Goal: Task Accomplishment & Management: Use online tool/utility

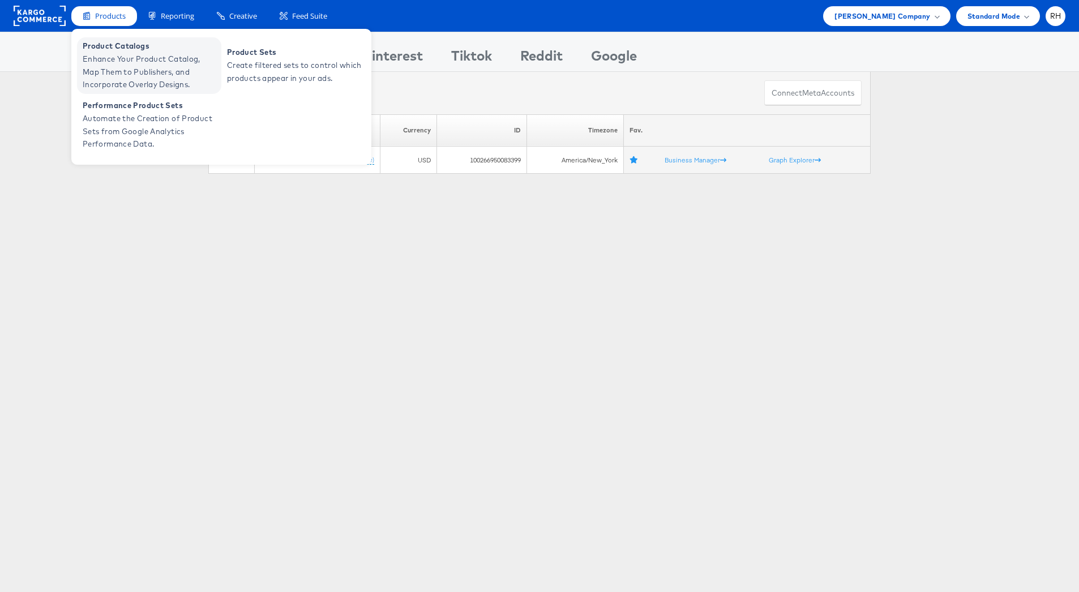
click at [109, 42] on span "Product Catalogs" at bounding box center [151, 46] width 136 height 13
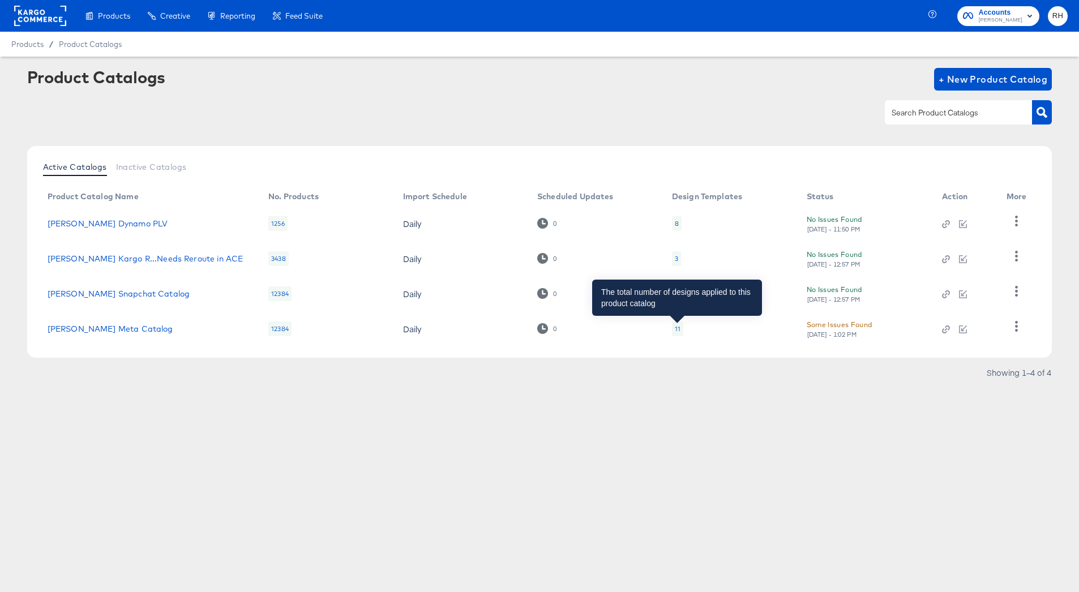
click at [675, 331] on div "11" at bounding box center [678, 328] width 6 height 9
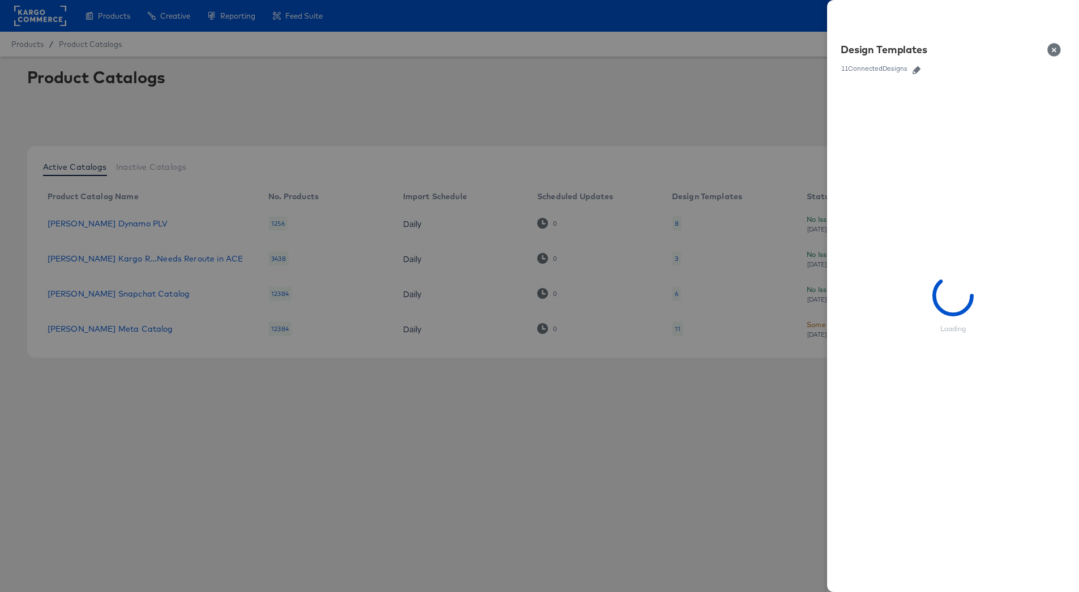
click at [919, 72] on icon "button" at bounding box center [917, 70] width 8 height 8
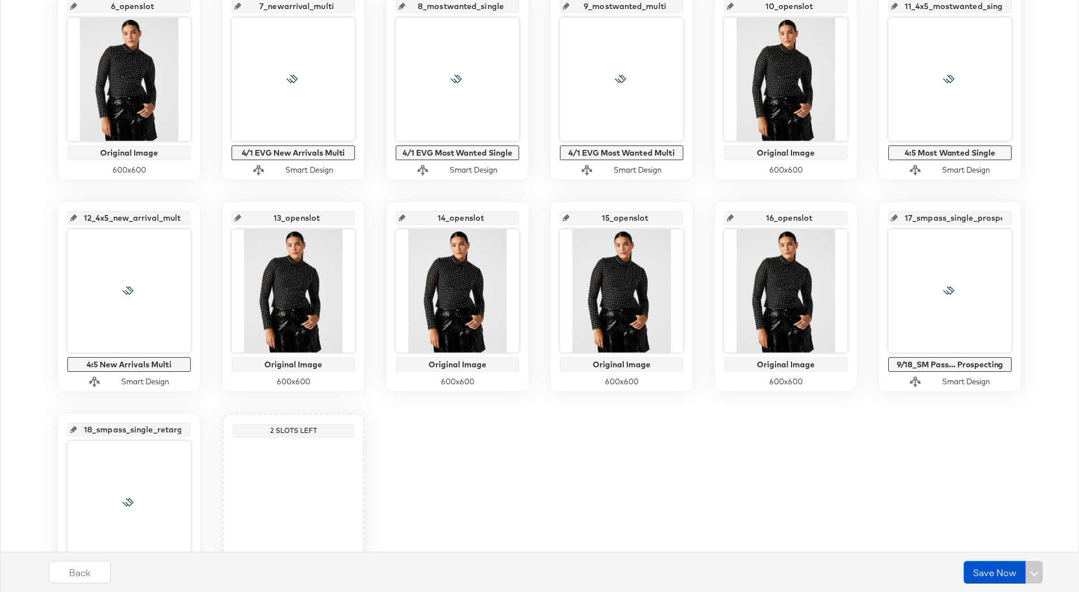
scroll to position [583, 0]
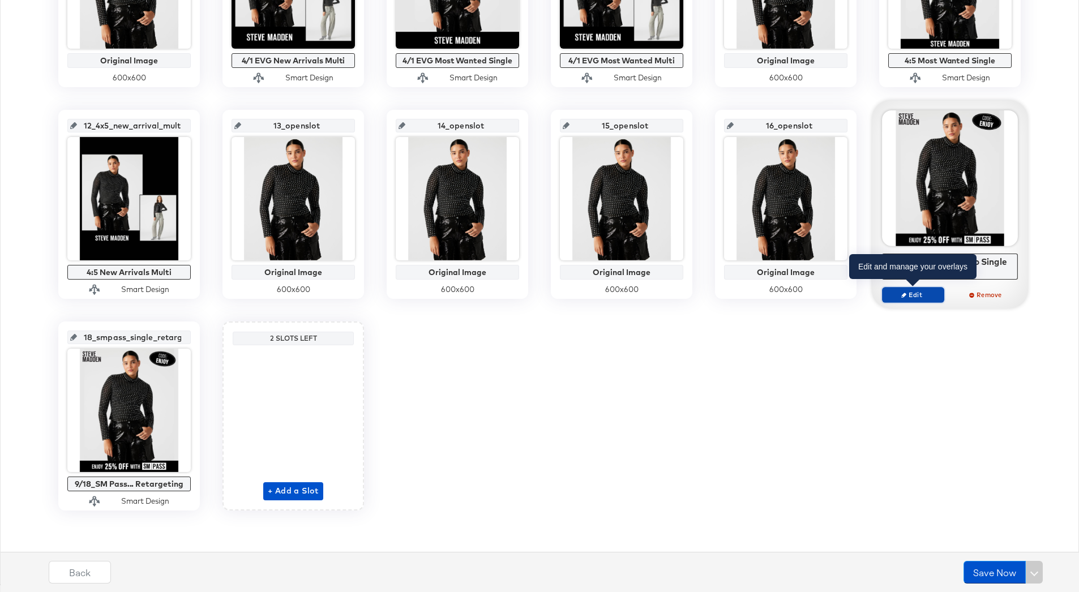
click at [912, 291] on span "Edit" at bounding box center [913, 294] width 52 height 8
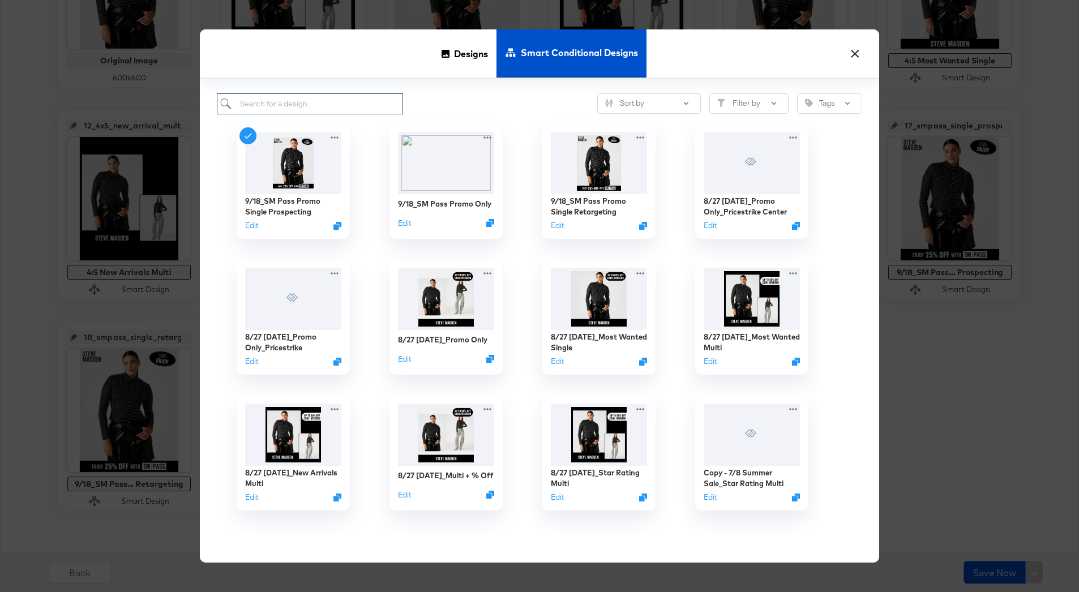
click at [378, 100] on input "search" at bounding box center [310, 103] width 186 height 21
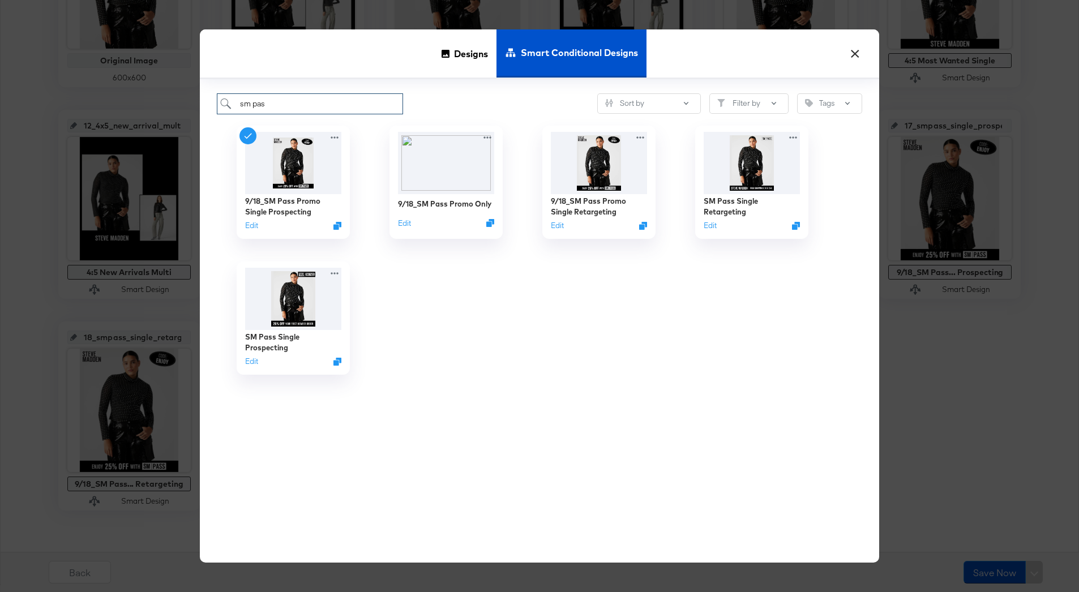
type input "sm pass"
click at [303, 320] on img at bounding box center [293, 297] width 101 height 65
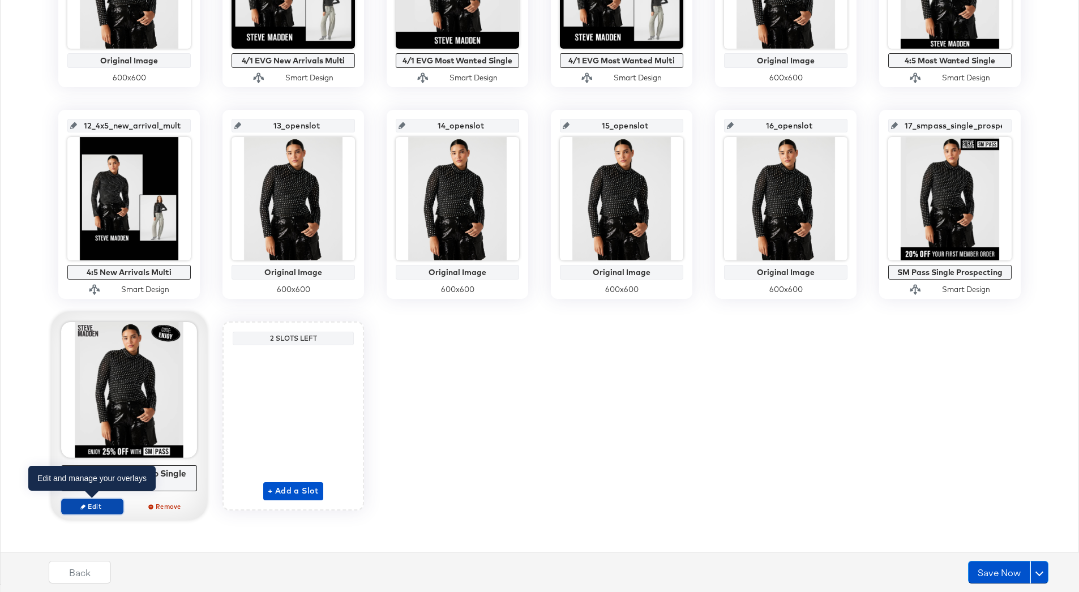
click at [103, 507] on span "Edit" at bounding box center [92, 506] width 52 height 8
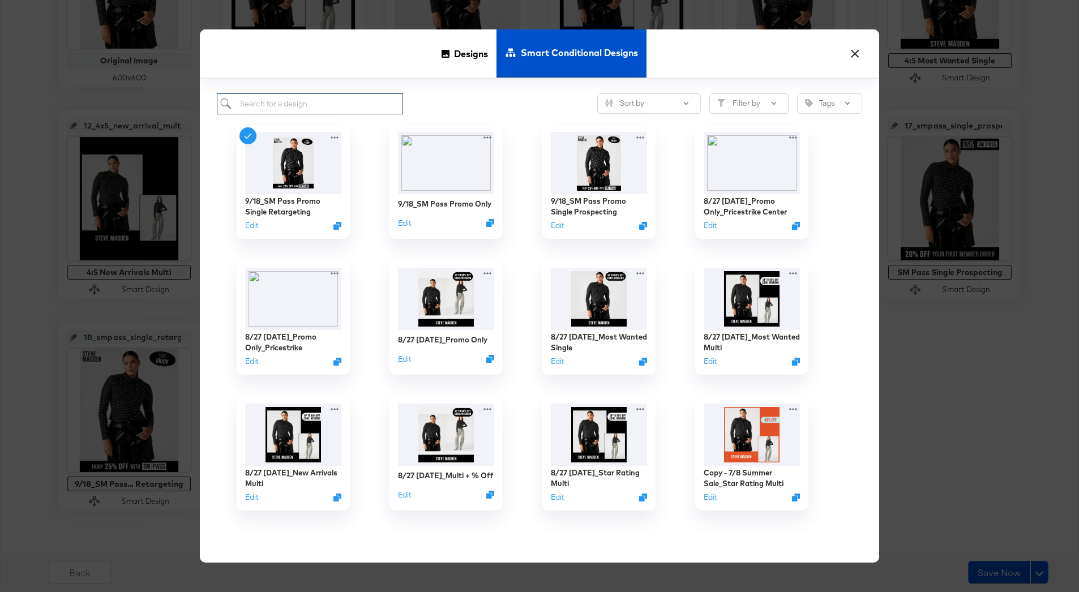
click at [302, 109] on input "search" at bounding box center [310, 103] width 186 height 21
type input "sm pass"
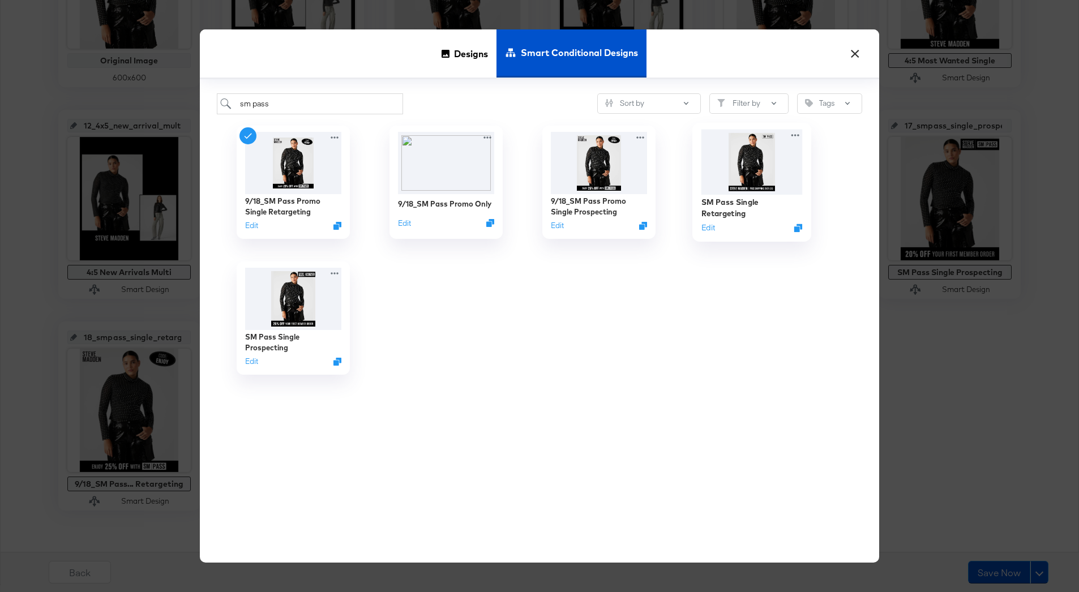
click at [773, 177] on img at bounding box center [752, 161] width 101 height 65
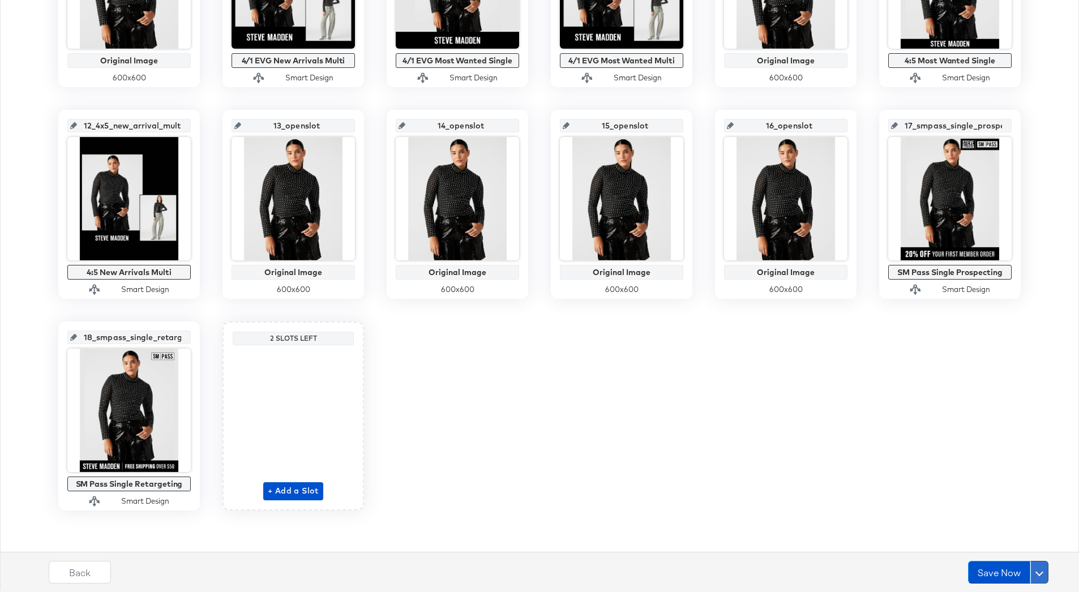
click at [1039, 578] on button at bounding box center [1040, 572] width 18 height 23
click at [1007, 546] on div "Schedule Save" at bounding box center [1013, 550] width 52 height 11
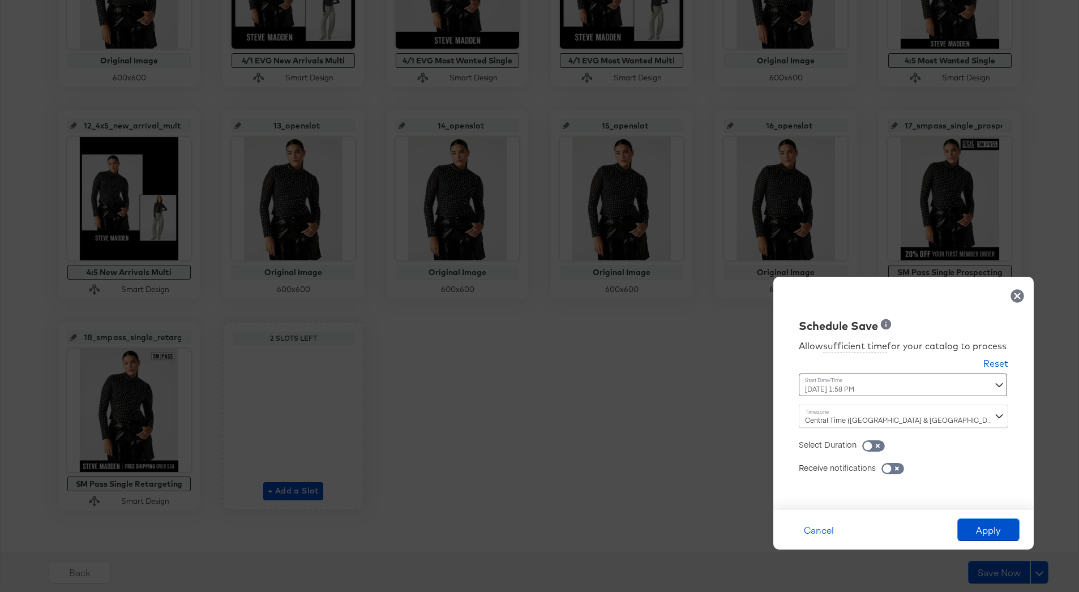
click at [859, 396] on div "[DATE] 1:58 PM ‹ [DATE] › Su Mo Tu We Th Fr Sa 31 1 2 3 4 5 6 7 8 9 10 11 12 13…" at bounding box center [875, 385] width 153 height 23
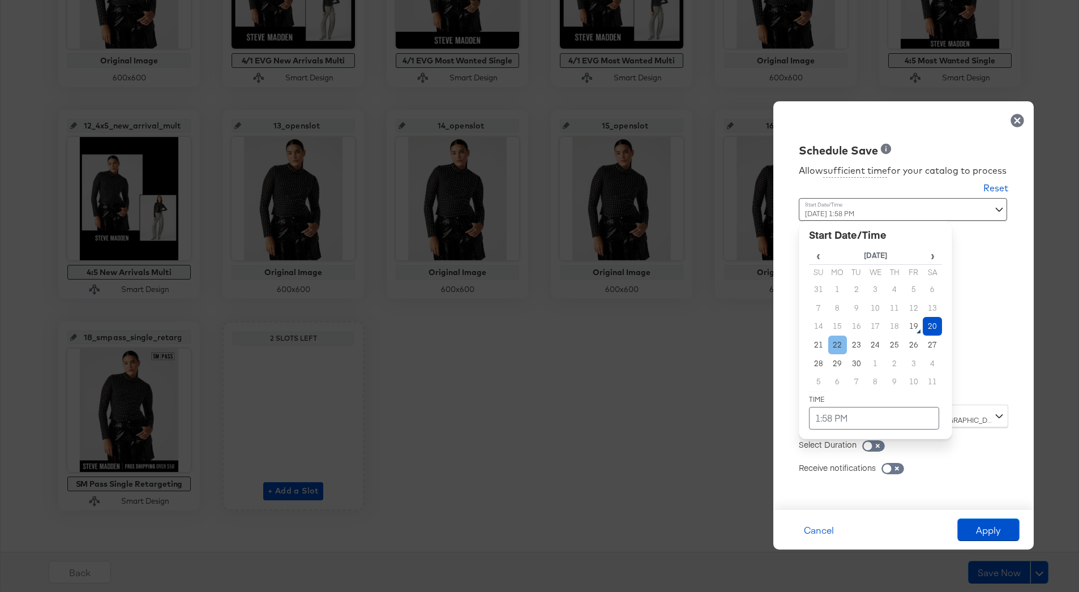
click at [837, 342] on td "22" at bounding box center [837, 345] width 19 height 19
click at [815, 414] on td "1:58 PM" at bounding box center [874, 418] width 130 height 23
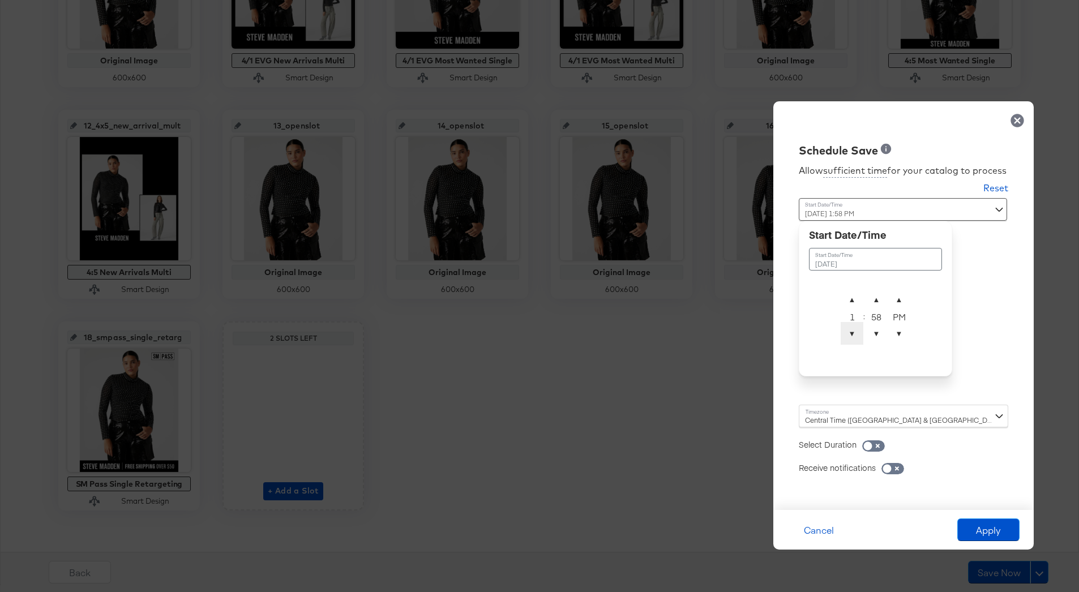
click at [853, 334] on span "▼" at bounding box center [852, 333] width 23 height 23
click at [854, 296] on span "▲" at bounding box center [852, 299] width 23 height 23
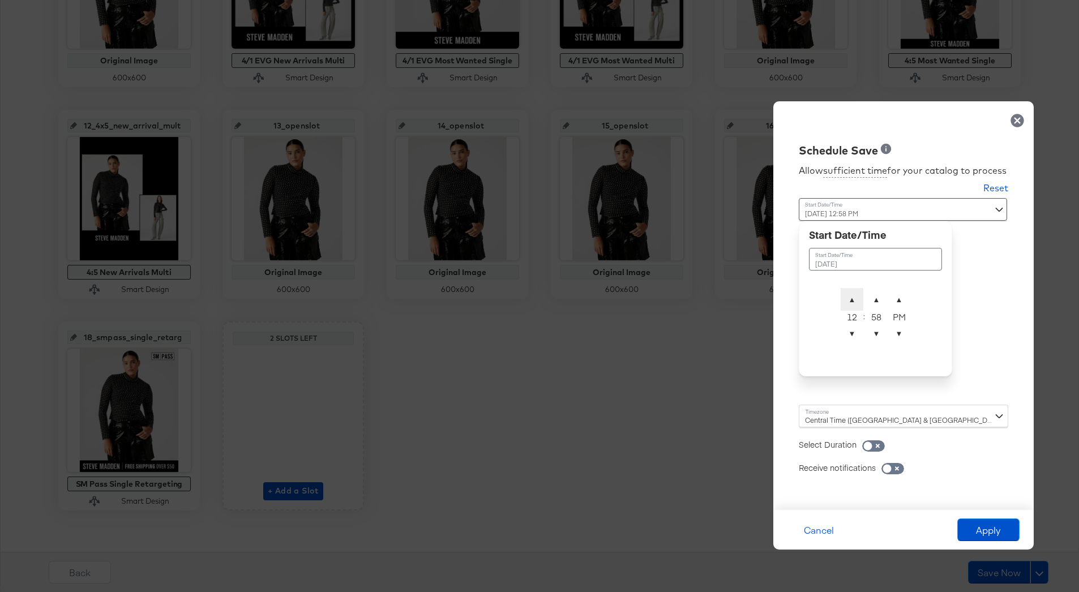
click at [854, 296] on span "▲" at bounding box center [852, 299] width 23 height 23
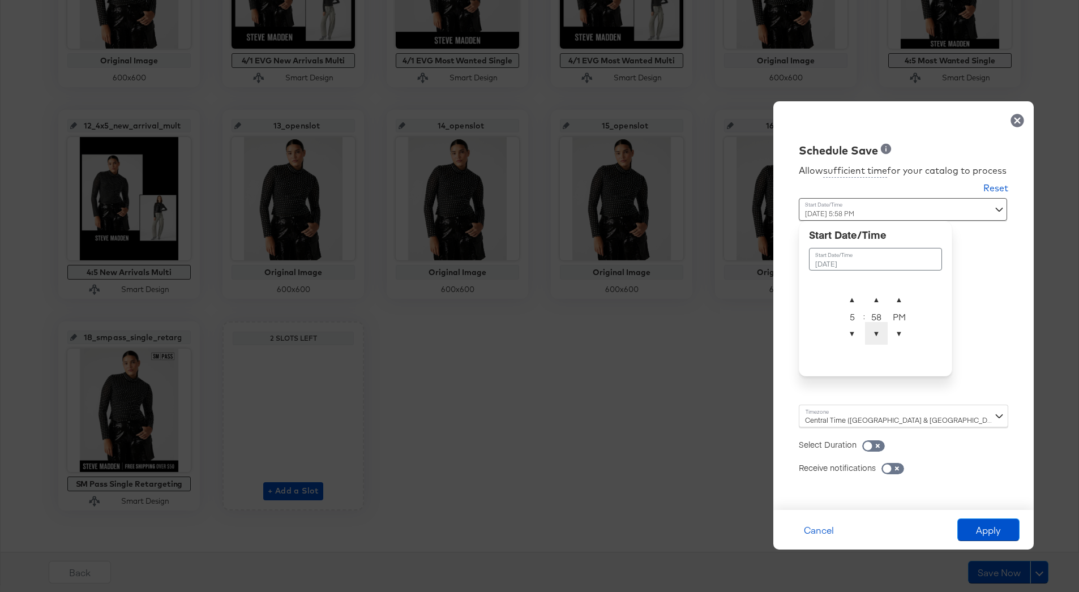
click at [878, 332] on span "▼" at bounding box center [876, 333] width 23 height 23
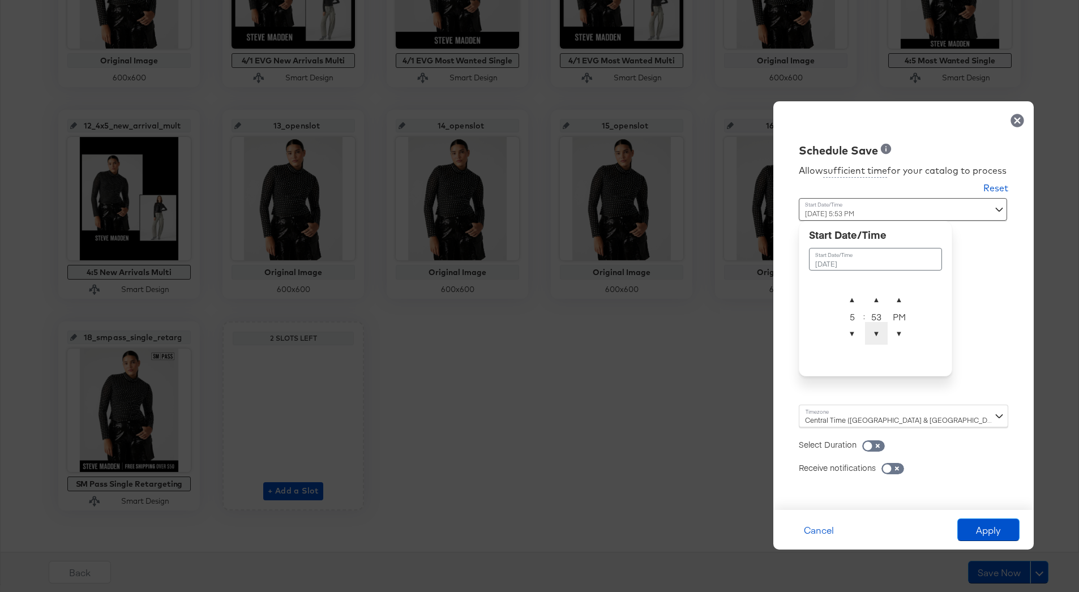
click at [878, 332] on span "▼" at bounding box center [876, 333] width 23 height 23
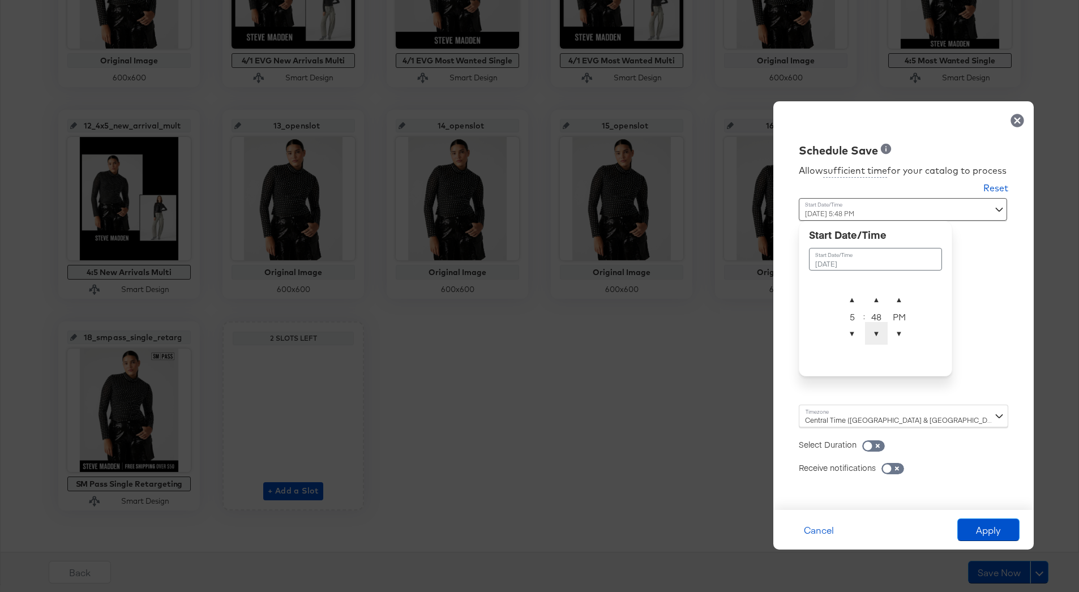
click at [878, 332] on span "▼" at bounding box center [876, 333] width 23 height 23
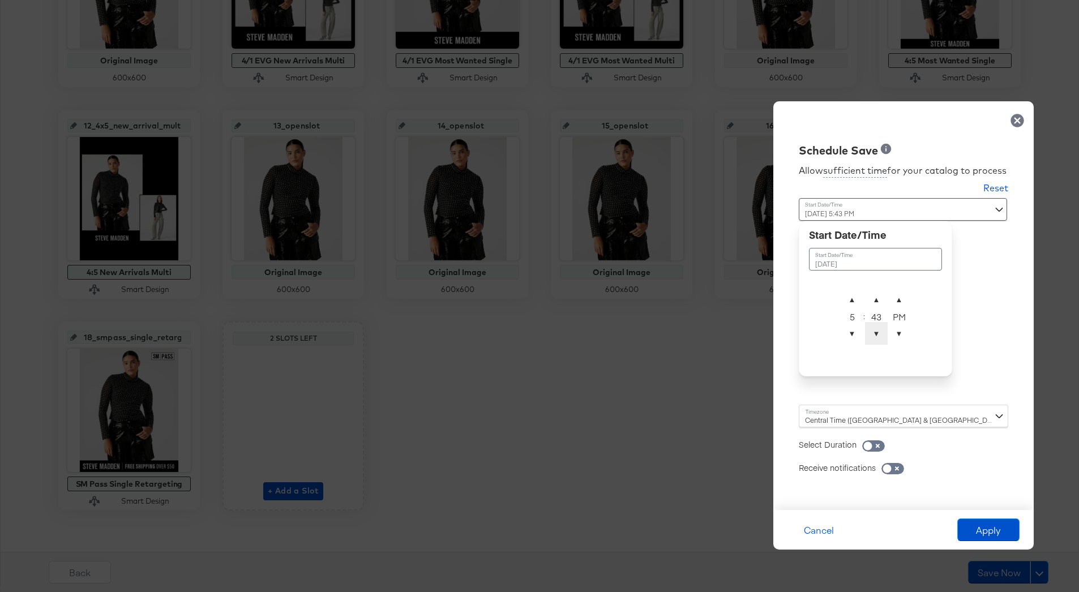
click at [878, 332] on span "▼" at bounding box center [876, 333] width 23 height 23
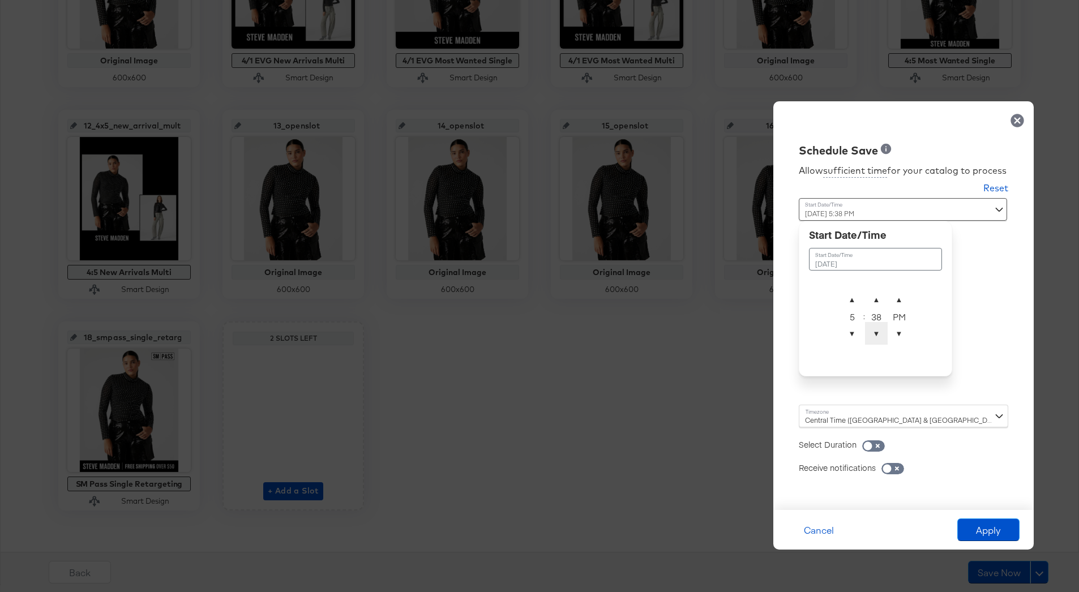
click at [878, 332] on span "▼" at bounding box center [876, 333] width 23 height 23
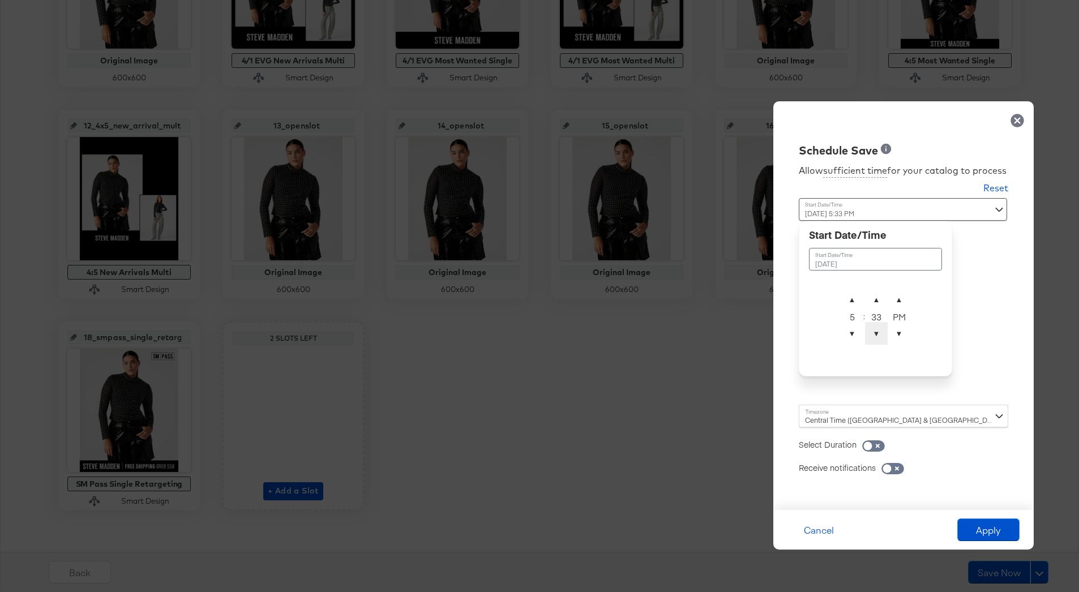
click at [878, 332] on span "▼" at bounding box center [876, 333] width 23 height 23
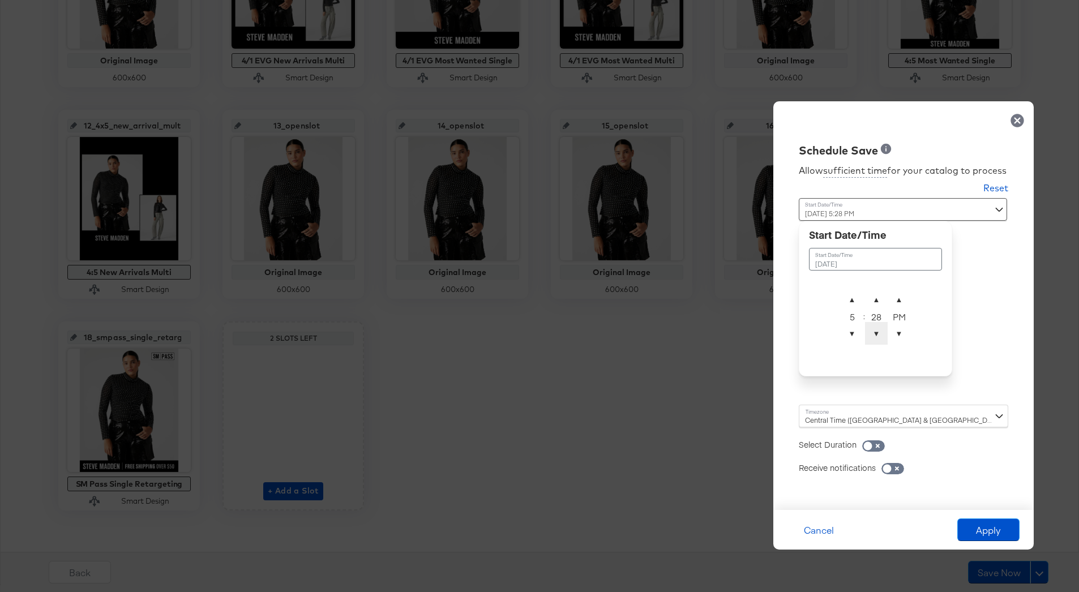
click at [878, 332] on span "▼" at bounding box center [876, 333] width 23 height 23
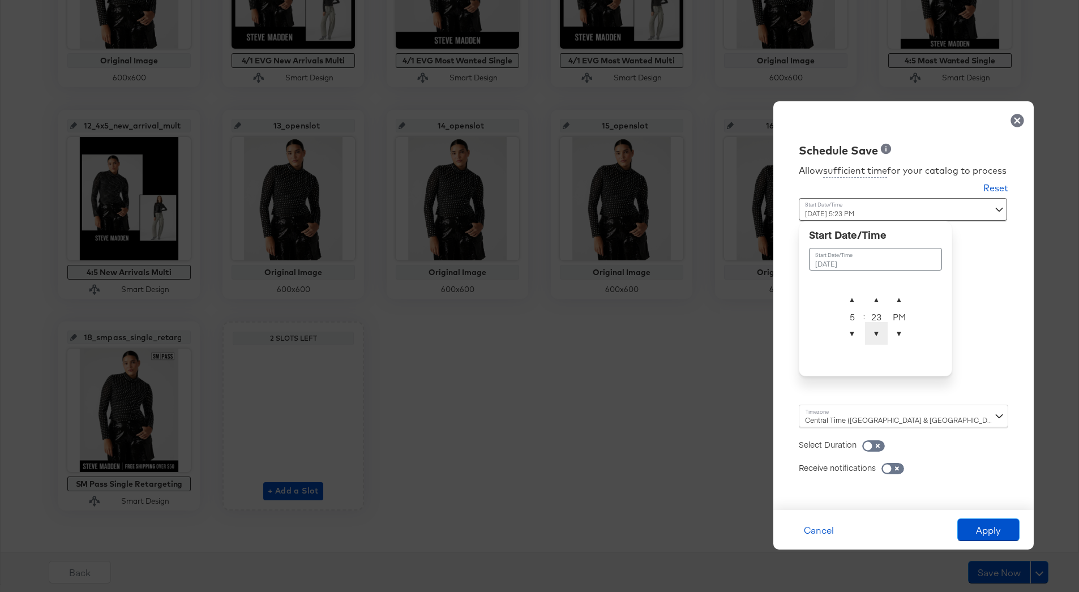
click at [878, 332] on span "▼" at bounding box center [876, 333] width 23 height 23
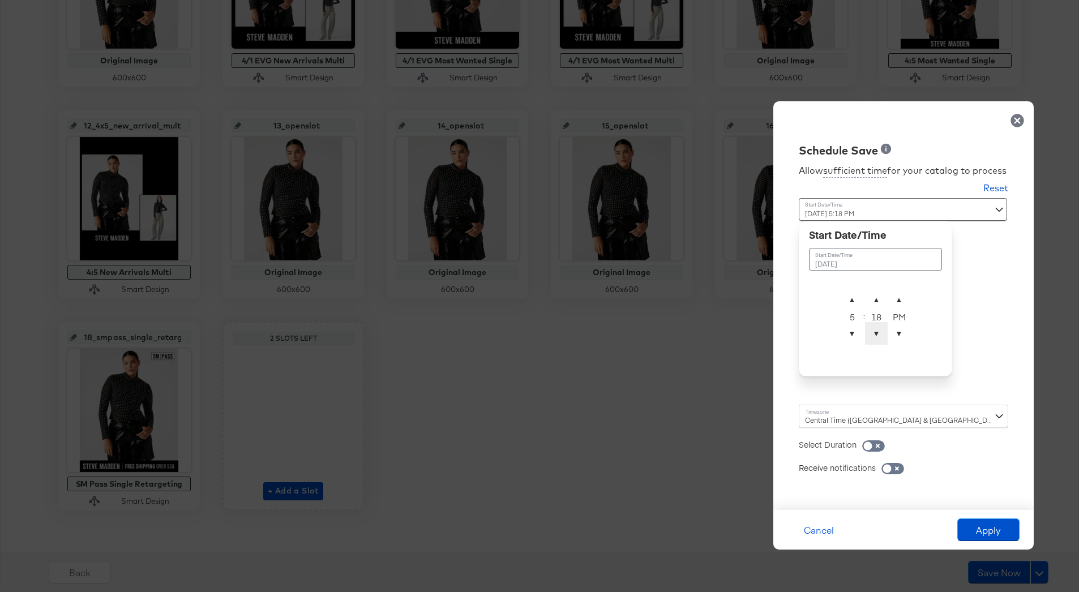
click at [878, 332] on span "▼" at bounding box center [876, 333] width 23 height 23
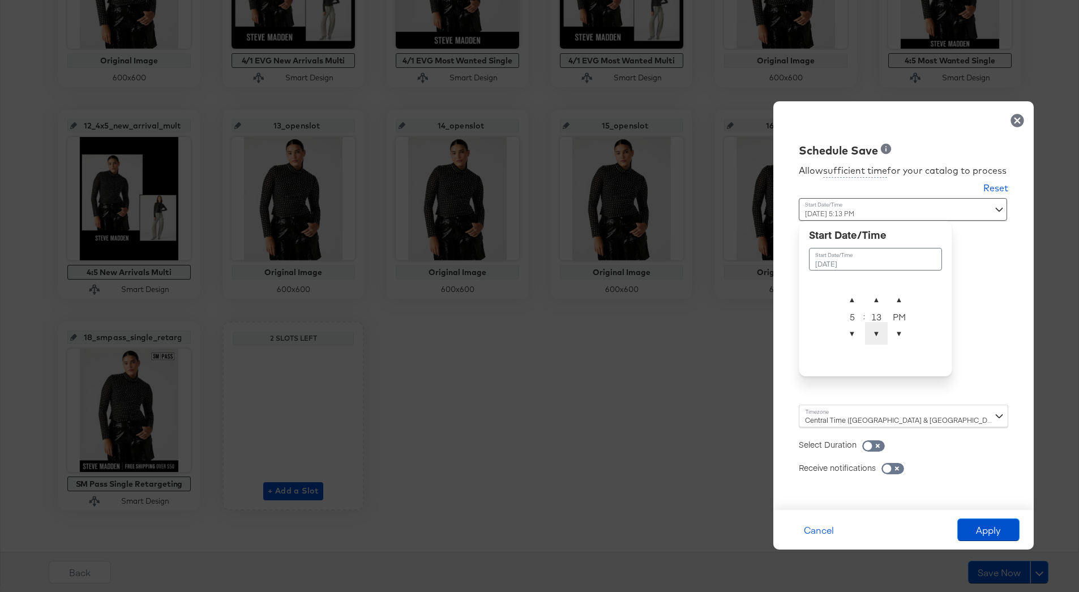
click at [878, 332] on span "▼" at bounding box center [876, 333] width 23 height 23
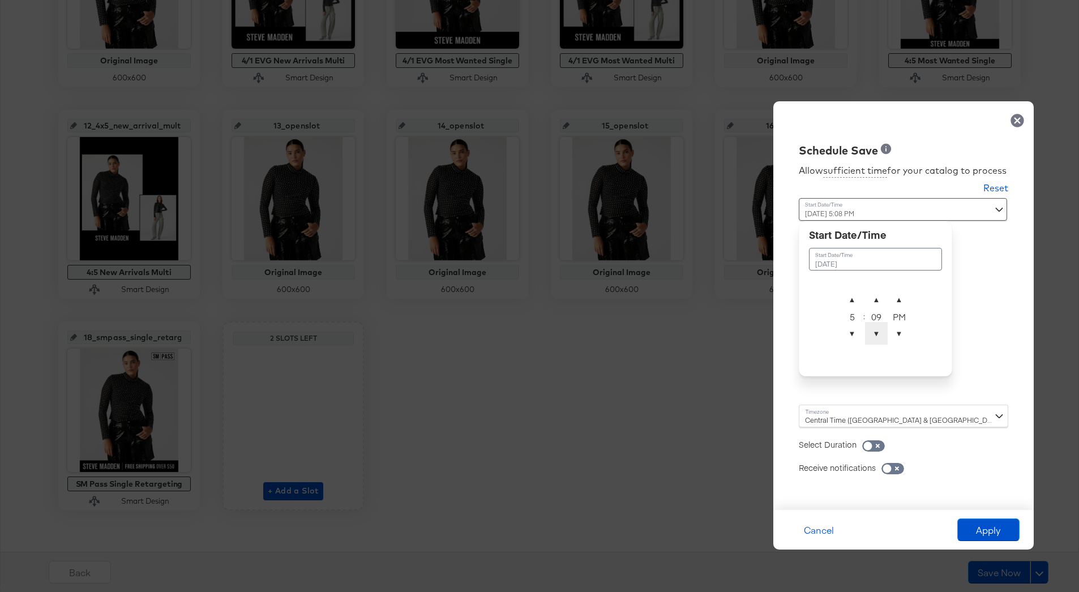
click at [878, 332] on span "▼" at bounding box center [876, 333] width 23 height 23
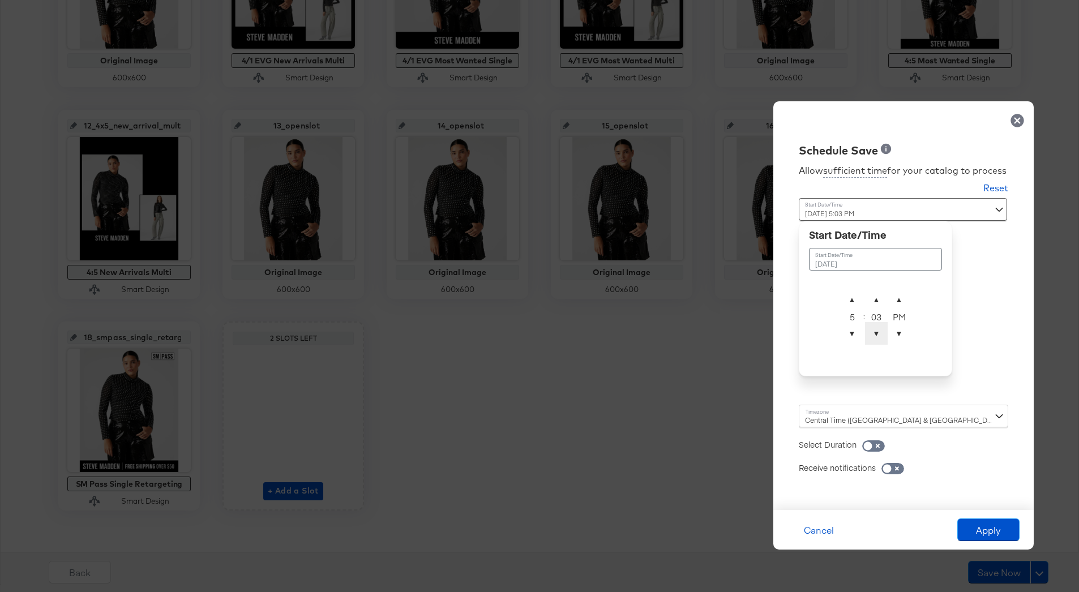
click at [878, 332] on span "▼" at bounding box center [876, 333] width 23 height 23
click at [906, 336] on span "▼" at bounding box center [899, 333] width 23 height 23
type input "[DATE] 5:00 AM"
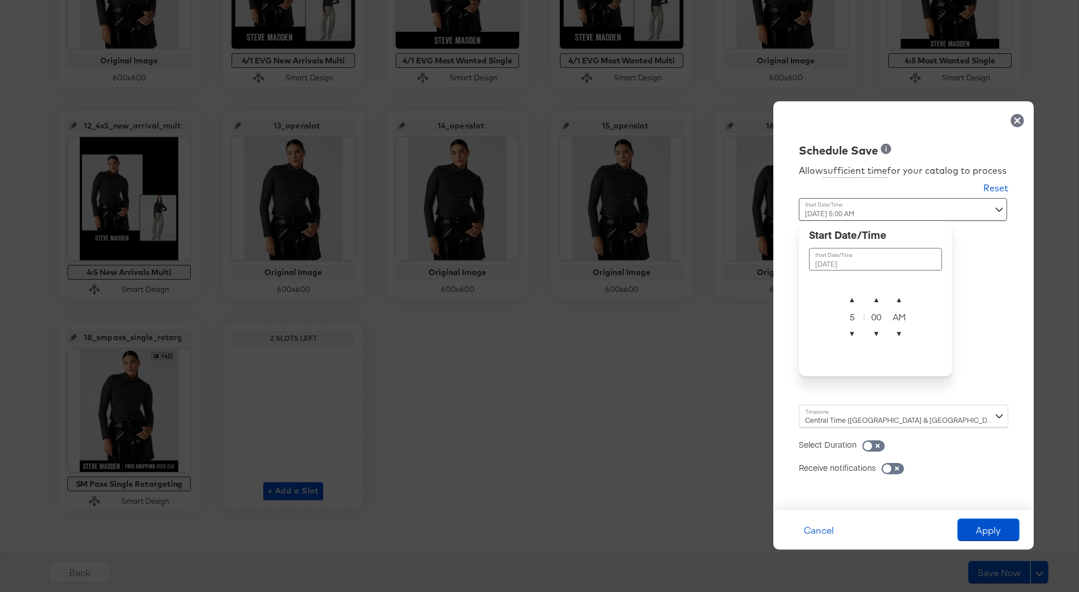
click at [889, 420] on div "Central Time ([GEOGRAPHIC_DATA] & [GEOGRAPHIC_DATA]) ([GEOGRAPHIC_DATA]/[GEOGRA…" at bounding box center [904, 416] width 210 height 23
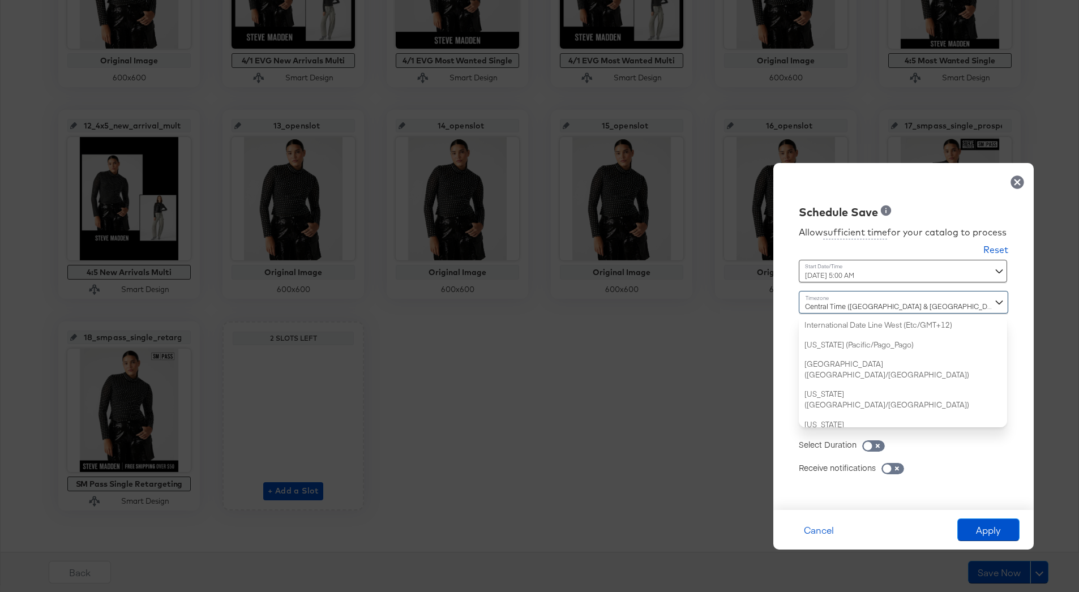
scroll to position [274, 0]
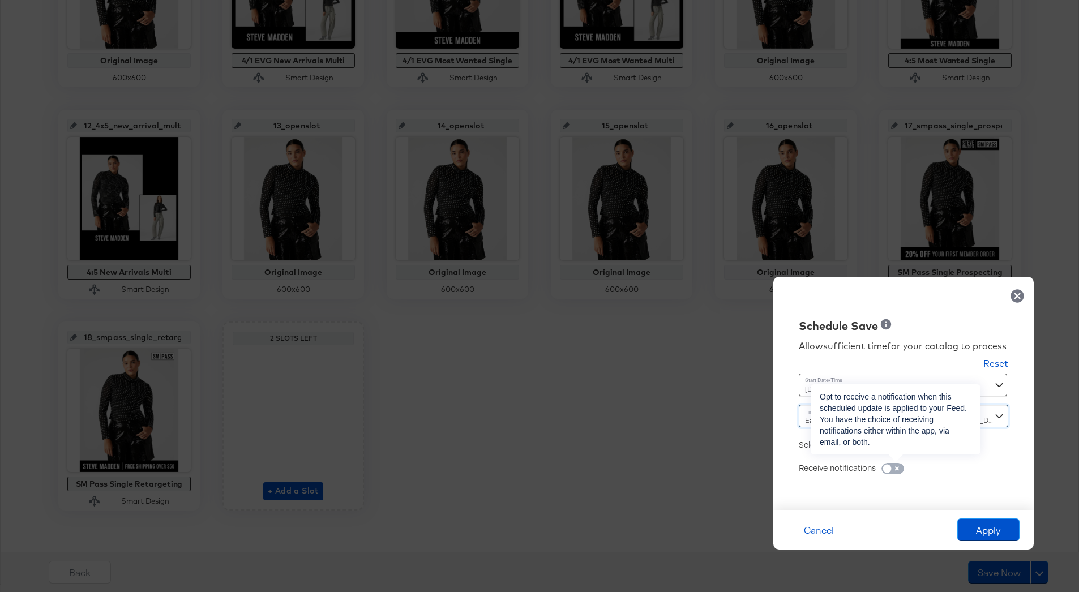
click at [894, 468] on input "checkbox" at bounding box center [887, 471] width 34 height 11
checkbox input "true"
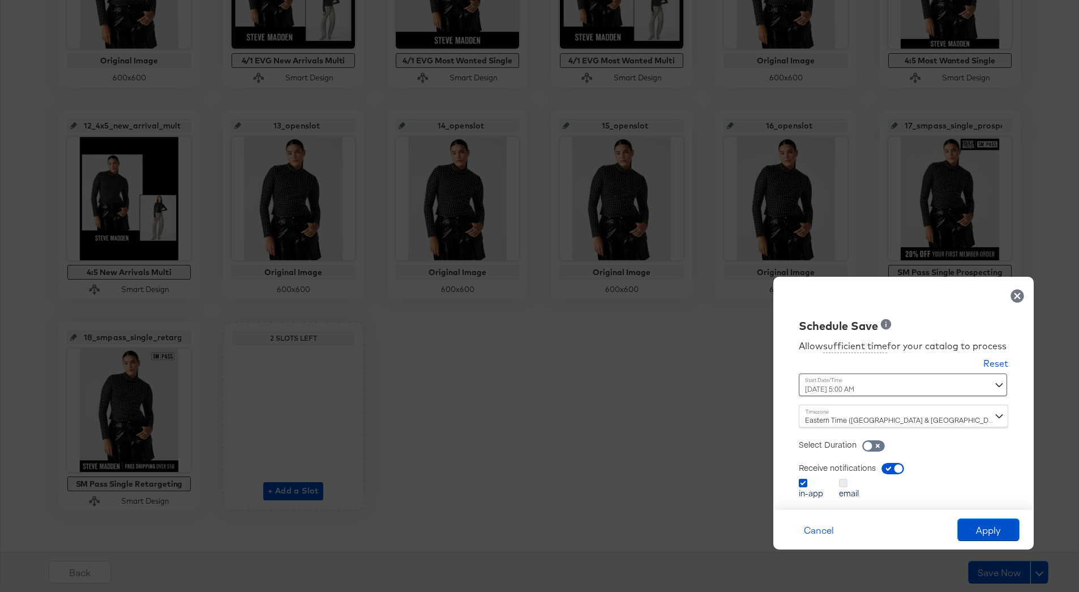
click at [845, 486] on icon at bounding box center [843, 483] width 8 height 8
click at [0, 0] on input "email" at bounding box center [0, 0] width 0 height 0
click at [992, 525] on button "Apply" at bounding box center [988, 530] width 62 height 23
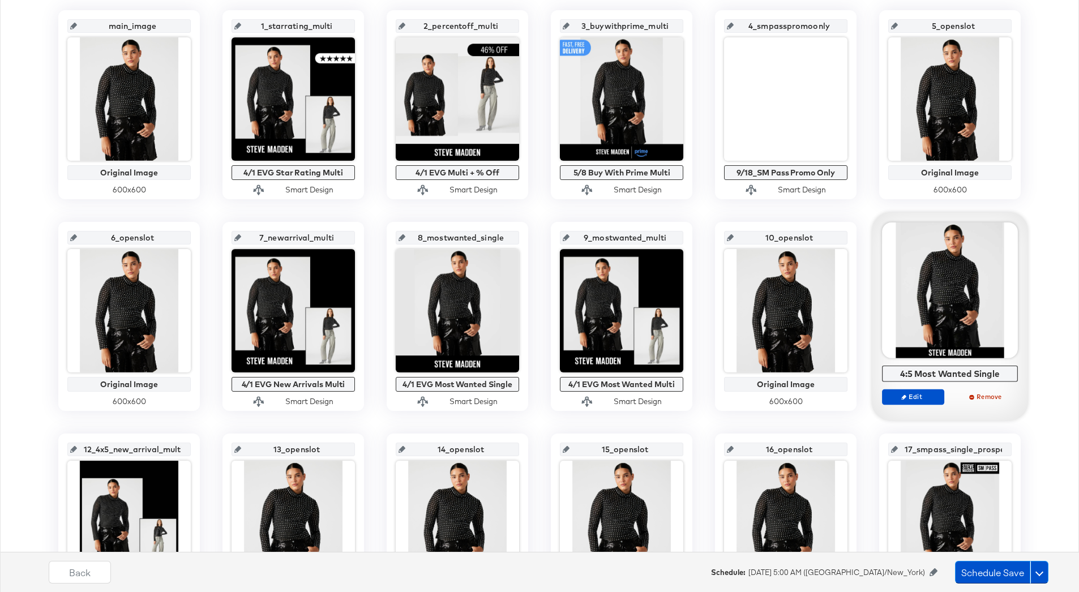
scroll to position [0, 0]
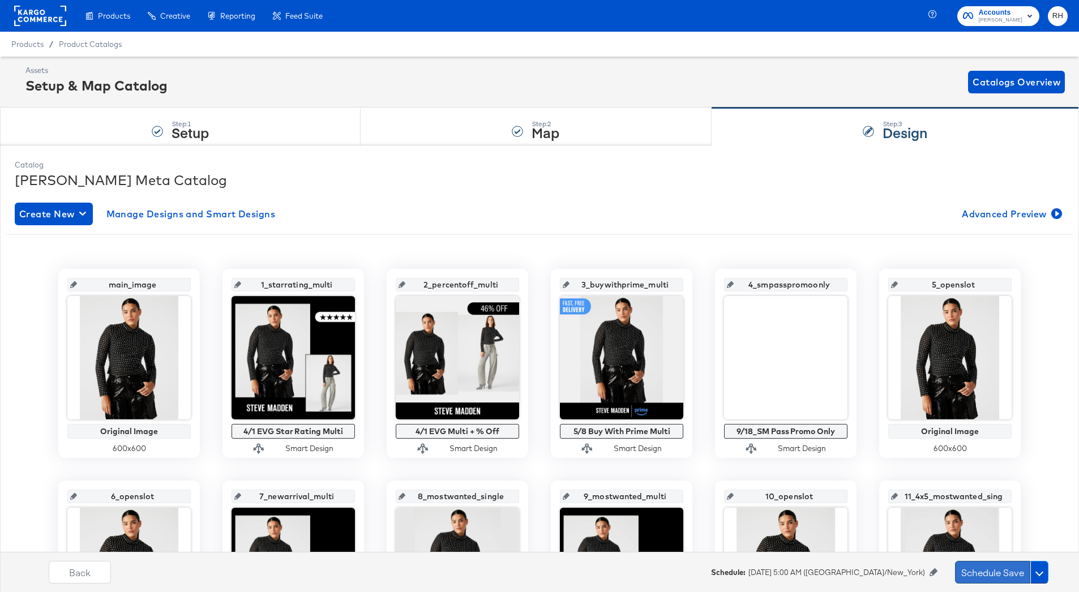
click at [974, 568] on button "Schedule Save" at bounding box center [992, 572] width 75 height 23
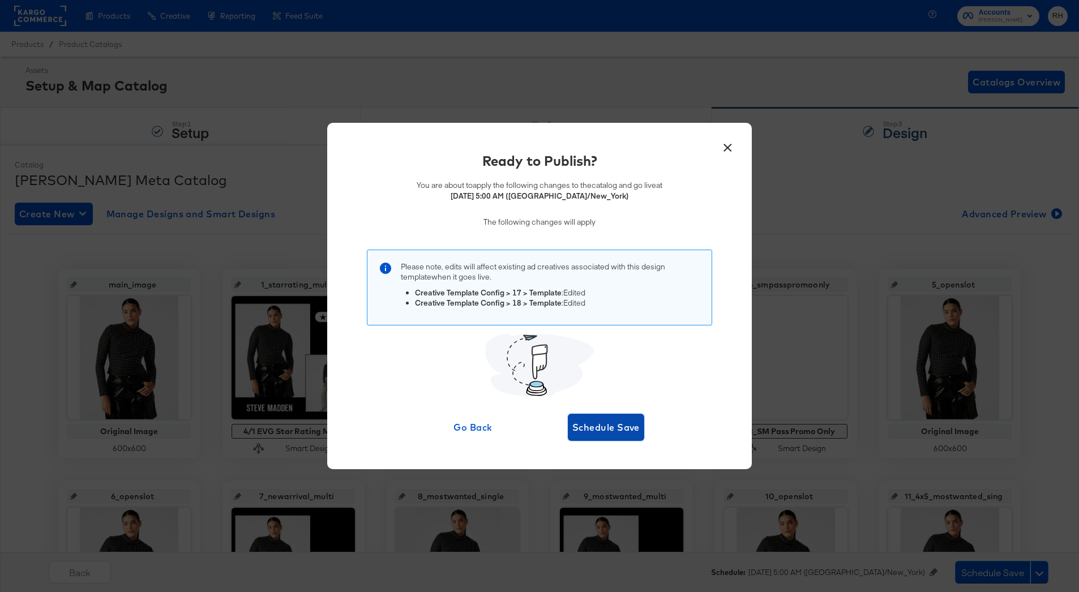
click at [628, 425] on span "Schedule Save" at bounding box center [605, 428] width 67 height 16
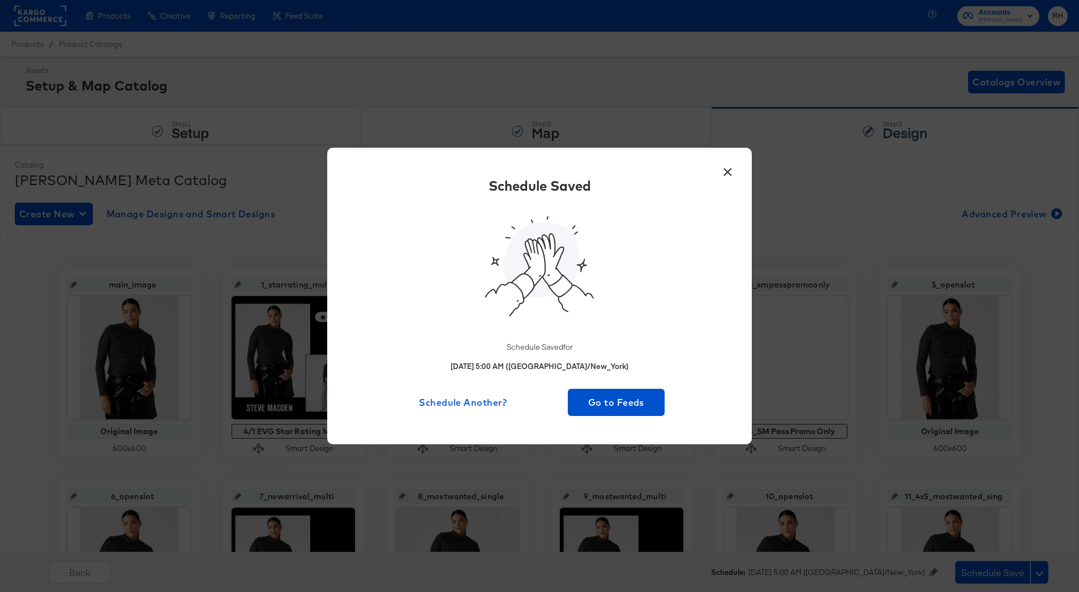
click at [727, 167] on button "×" at bounding box center [727, 169] width 20 height 20
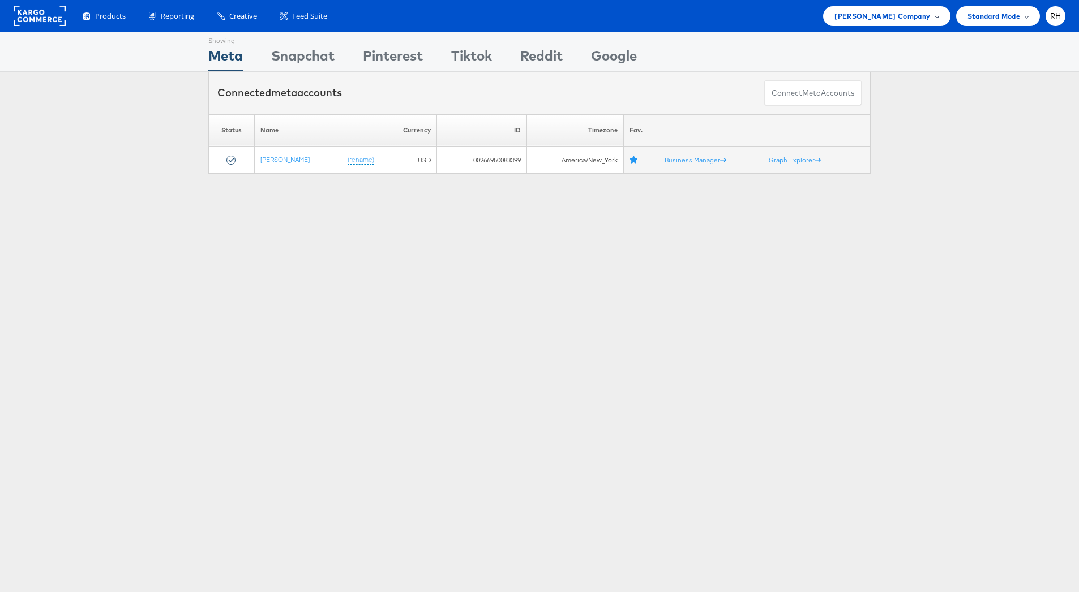
click at [877, 12] on span "[PERSON_NAME] Company" at bounding box center [883, 16] width 96 height 12
